Goal: Transaction & Acquisition: Purchase product/service

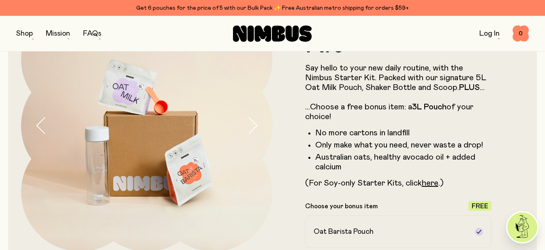
scroll to position [88, 0]
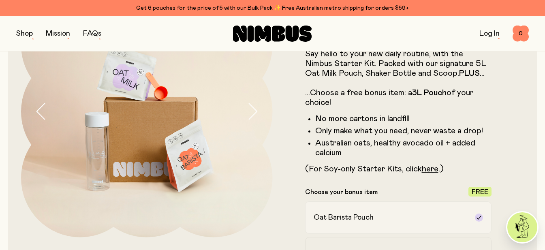
click at [481, 216] on icon at bounding box center [479, 218] width 4 height 4
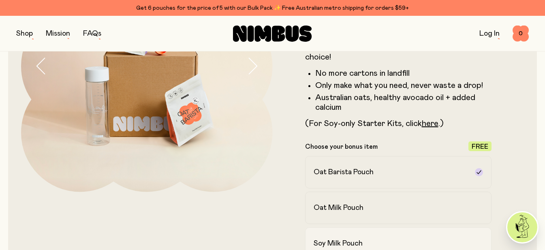
scroll to position [169, 0]
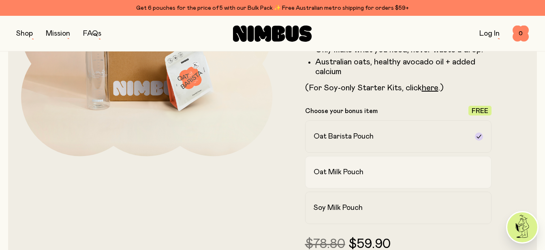
click at [390, 167] on div "Oat Milk Pouch" at bounding box center [391, 172] width 155 height 10
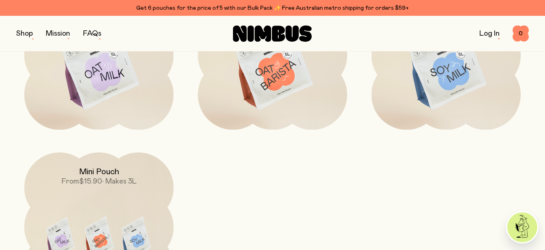
scroll to position [2649, 0]
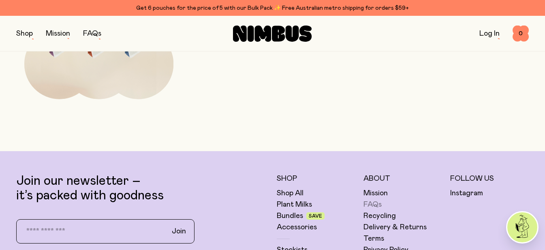
click at [374, 200] on link "FAQs" at bounding box center [373, 205] width 18 height 10
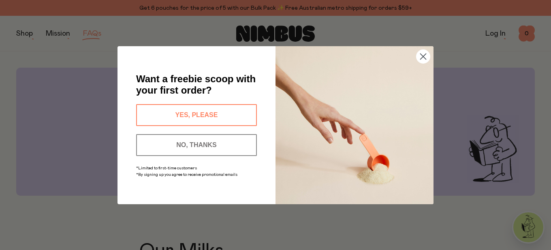
click at [253, 149] on button "NO, THANKS" at bounding box center [196, 145] width 121 height 22
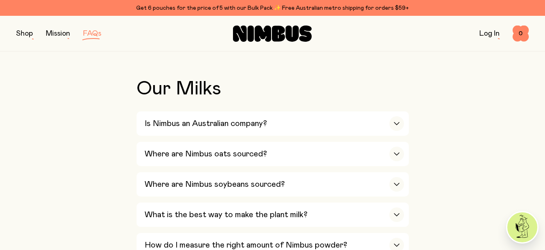
scroll to position [203, 0]
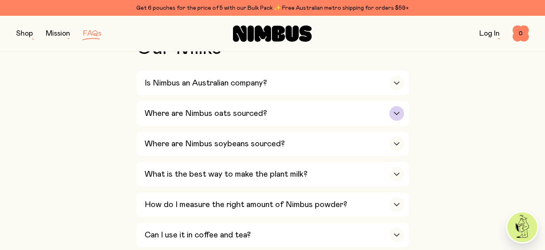
click at [394, 112] on icon "button" at bounding box center [397, 113] width 6 height 3
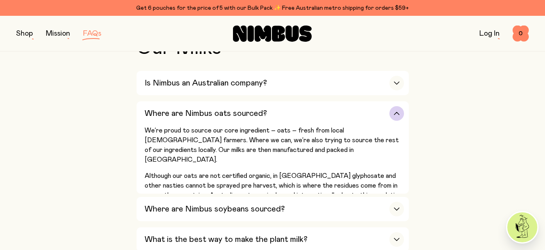
click at [394, 112] on icon "button" at bounding box center [397, 113] width 6 height 3
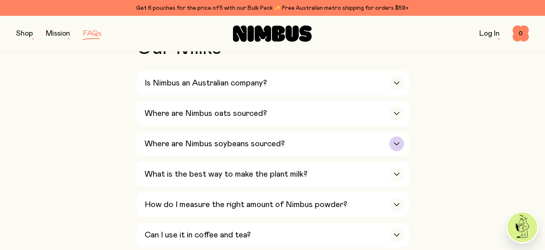
click at [394, 137] on div "button" at bounding box center [397, 144] width 15 height 15
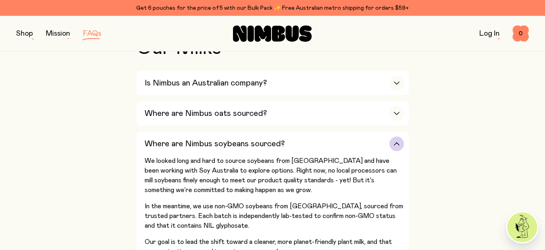
click at [394, 142] on icon "button" at bounding box center [397, 143] width 6 height 3
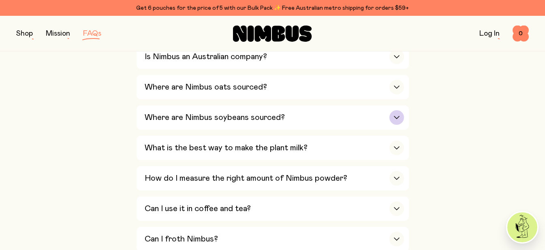
scroll to position [243, 0]
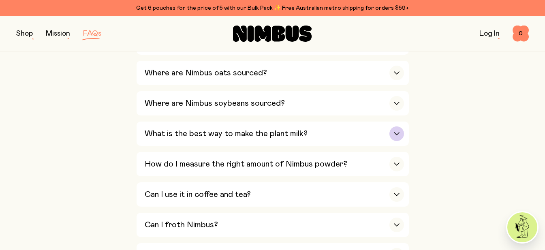
click at [390, 126] on div "button" at bounding box center [397, 133] width 15 height 15
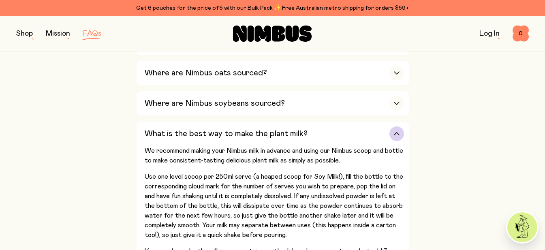
click at [390, 126] on div "button" at bounding box center [397, 133] width 15 height 15
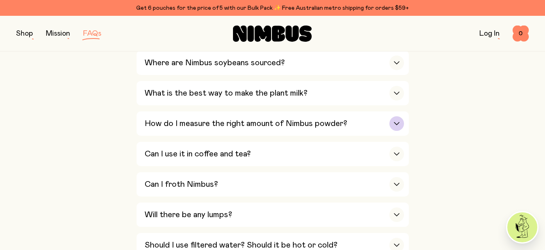
scroll to position [324, 0]
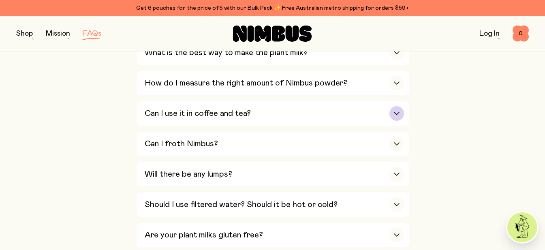
click at [390, 106] on div "button" at bounding box center [397, 113] width 15 height 15
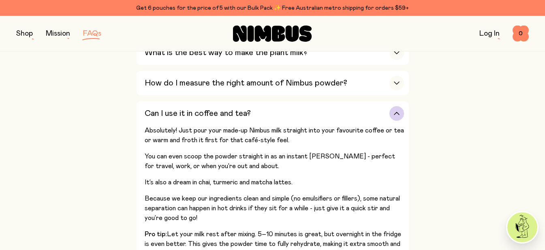
click at [390, 107] on div "button" at bounding box center [397, 113] width 15 height 15
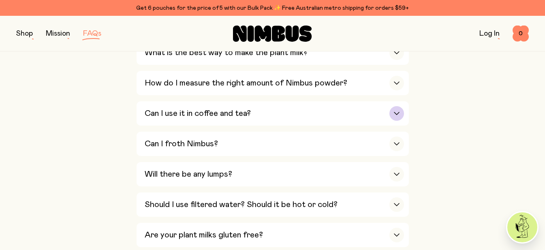
click at [390, 107] on div "button" at bounding box center [397, 113] width 15 height 15
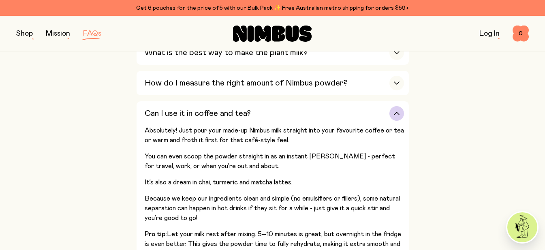
click at [390, 107] on div "button" at bounding box center [397, 113] width 15 height 15
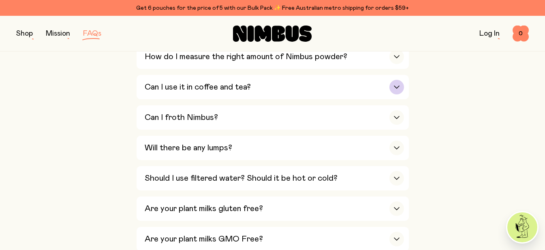
scroll to position [365, 0]
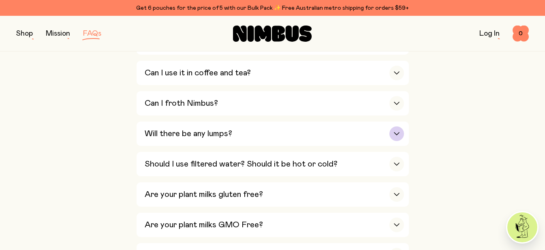
click at [390, 126] on div "button" at bounding box center [397, 133] width 15 height 15
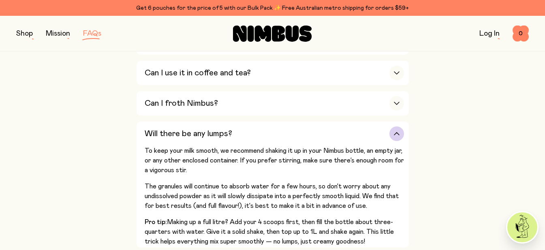
click at [390, 126] on div "button" at bounding box center [397, 133] width 15 height 15
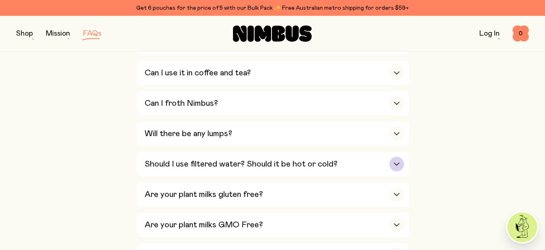
click at [394, 163] on icon "button" at bounding box center [397, 164] width 6 height 3
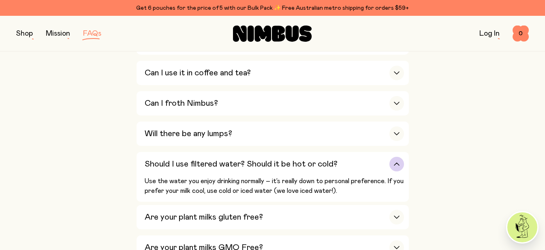
click at [394, 163] on icon "button" at bounding box center [396, 164] width 5 height 2
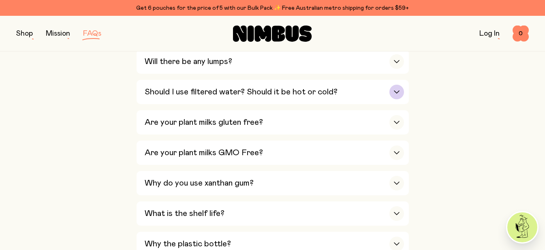
scroll to position [486, 0]
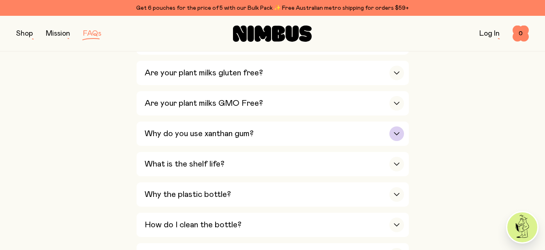
click at [394, 132] on icon "button" at bounding box center [397, 133] width 6 height 3
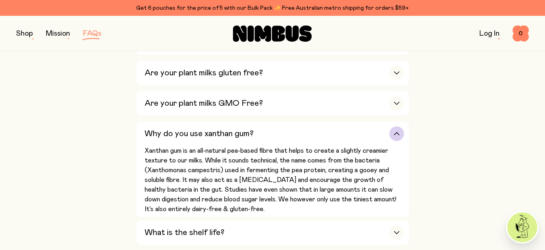
click at [394, 132] on icon "button" at bounding box center [397, 133] width 6 height 3
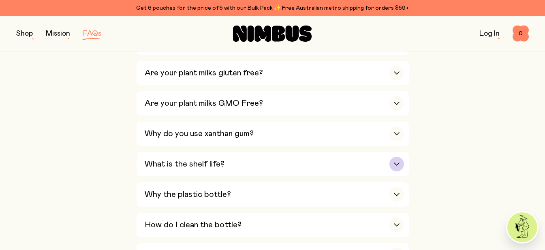
click at [390, 157] on div "button" at bounding box center [397, 164] width 15 height 15
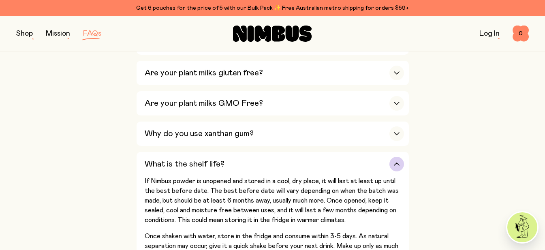
click at [394, 163] on icon "button" at bounding box center [397, 164] width 6 height 3
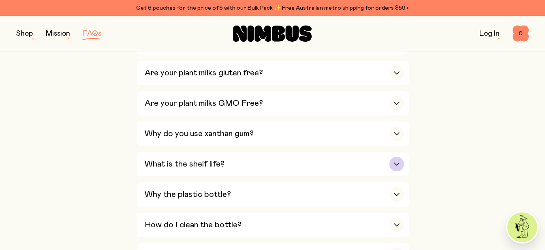
scroll to position [527, 0]
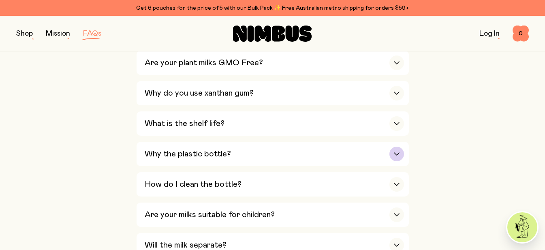
click at [394, 152] on icon "button" at bounding box center [397, 153] width 6 height 3
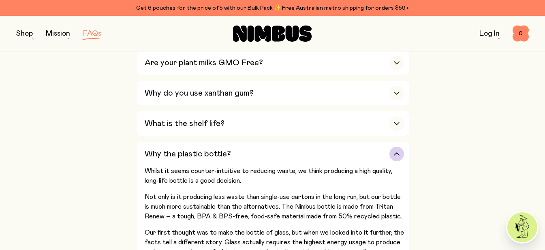
click at [390, 147] on div "button" at bounding box center [397, 154] width 15 height 15
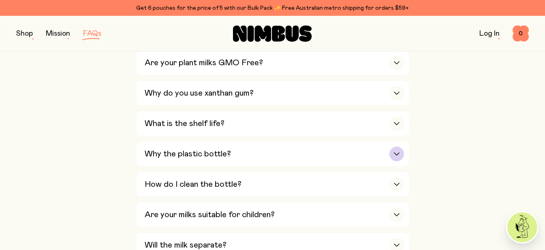
scroll to position [568, 0]
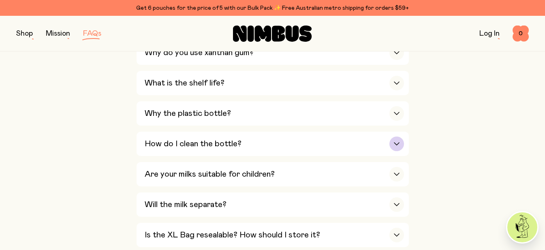
click at [390, 137] on div "button" at bounding box center [397, 144] width 15 height 15
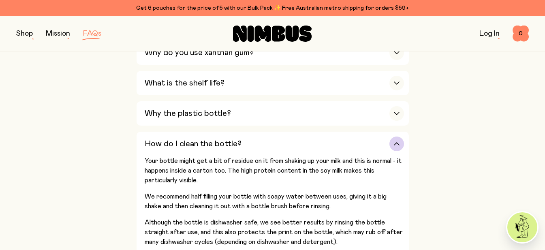
click at [390, 137] on div "button" at bounding box center [397, 144] width 15 height 15
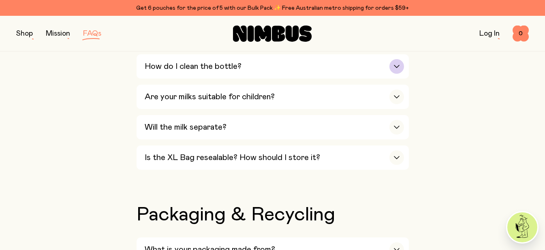
scroll to position [649, 0]
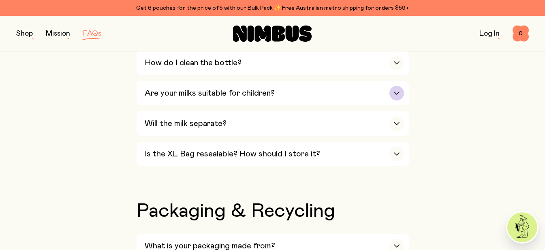
click at [390, 86] on div "button" at bounding box center [397, 93] width 15 height 15
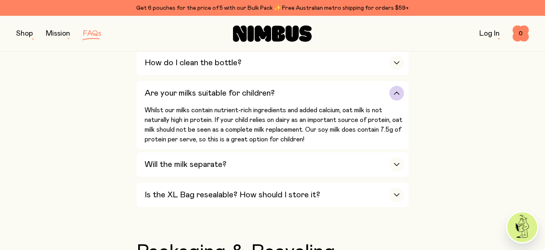
click at [390, 86] on div "button" at bounding box center [397, 93] width 15 height 15
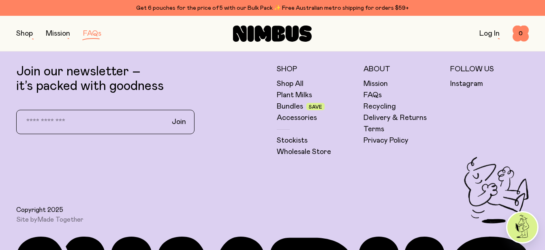
scroll to position [1540, 0]
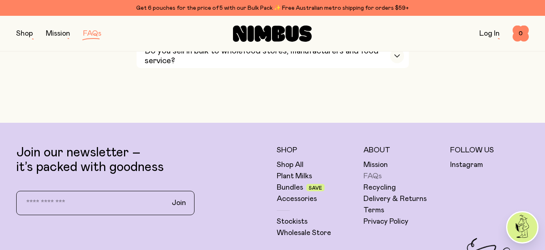
click at [370, 171] on link "FAQs" at bounding box center [373, 176] width 18 height 10
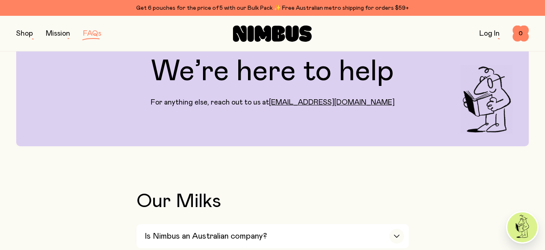
scroll to position [0, 0]
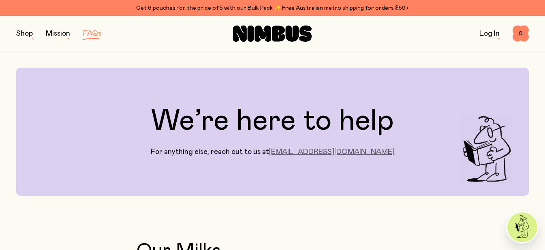
click at [330, 148] on link "[EMAIL_ADDRESS][DOMAIN_NAME]" at bounding box center [332, 151] width 126 height 7
drag, startPoint x: 297, startPoint y: 149, endPoint x: 371, endPoint y: 150, distance: 73.8
click at [371, 150] on div "We’re here to help For anything else, reach out to us at [EMAIL_ADDRESS][DOMAIN…" at bounding box center [272, 132] width 513 height 128
click at [24, 33] on button "button" at bounding box center [24, 33] width 17 height 11
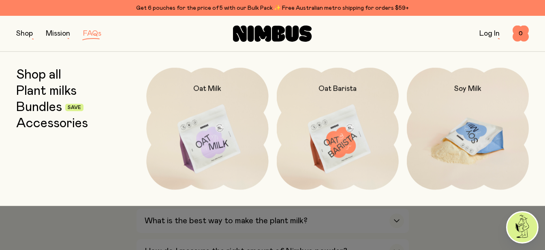
scroll to position [203, 0]
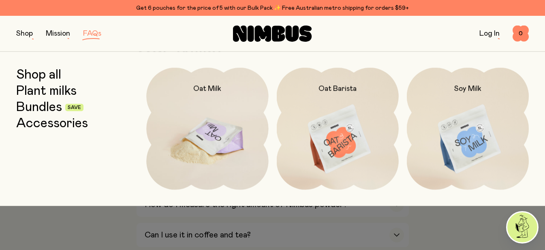
click at [223, 129] on img at bounding box center [207, 140] width 122 height 144
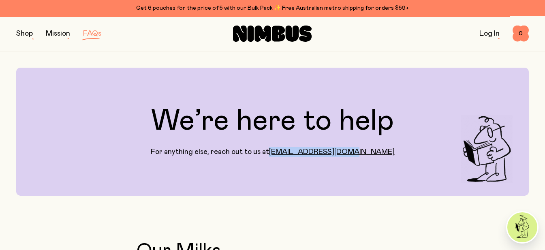
click at [26, 30] on button "button" at bounding box center [24, 33] width 17 height 11
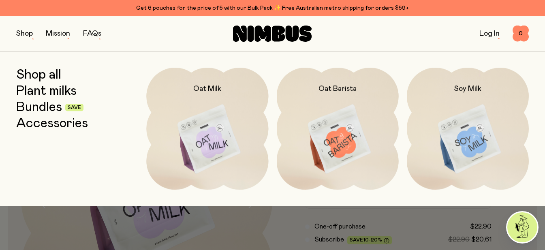
click at [24, 36] on button "button" at bounding box center [24, 33] width 17 height 11
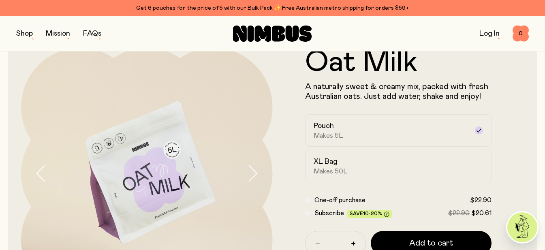
scroll to position [41, 0]
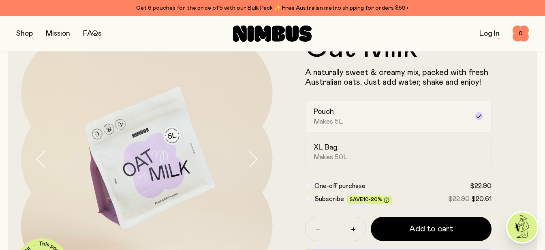
click at [482, 120] on icon at bounding box center [479, 116] width 6 height 6
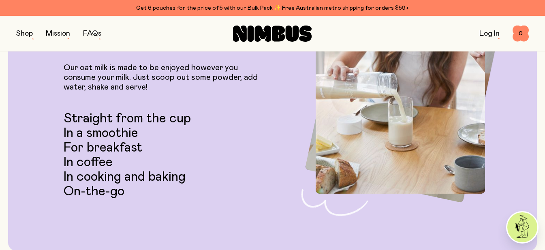
scroll to position [1459, 0]
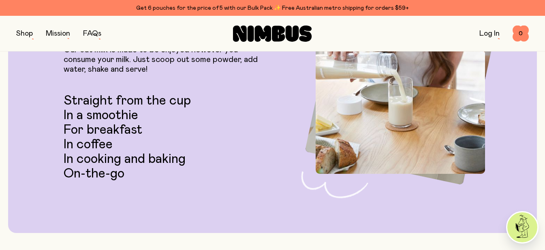
click at [25, 33] on button "button" at bounding box center [24, 33] width 17 height 11
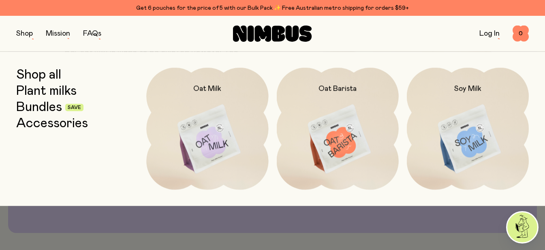
click at [41, 91] on link "Plant milks" at bounding box center [46, 91] width 60 height 15
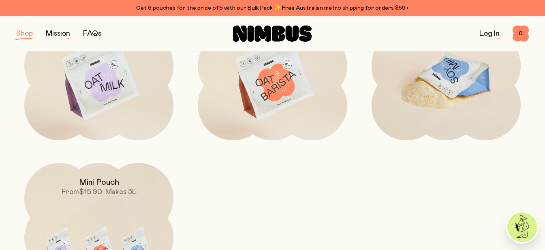
scroll to position [243, 0]
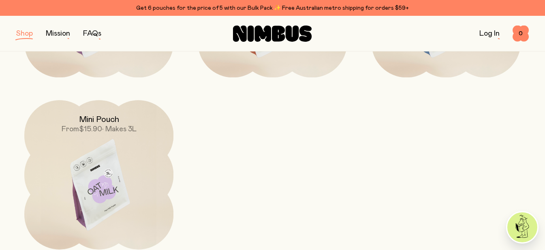
click at [93, 174] on img at bounding box center [98, 188] width 149 height 176
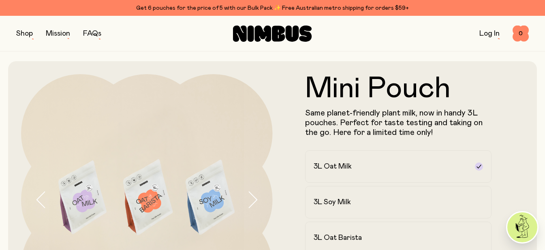
click at [525, 116] on form "Mini Pouch Same planet-friendly plant milk, now in handy 3L pouches. Perfect fo…" at bounding box center [399, 205] width 252 height 263
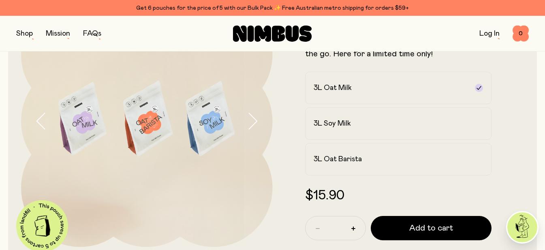
scroll to position [122, 0]
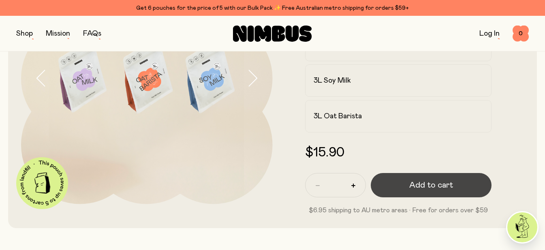
click at [414, 180] on span "Add to cart" at bounding box center [431, 185] width 44 height 11
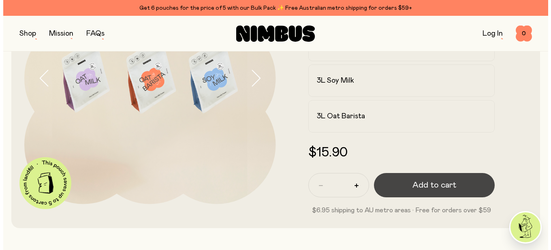
scroll to position [0, 0]
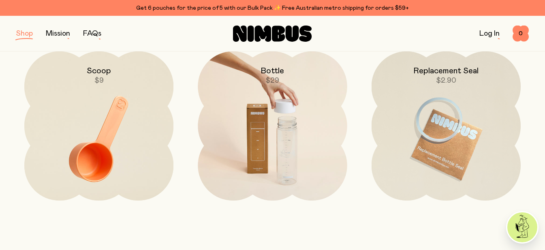
scroll to position [1135, 0]
